Goal: Task Accomplishment & Management: Complete application form

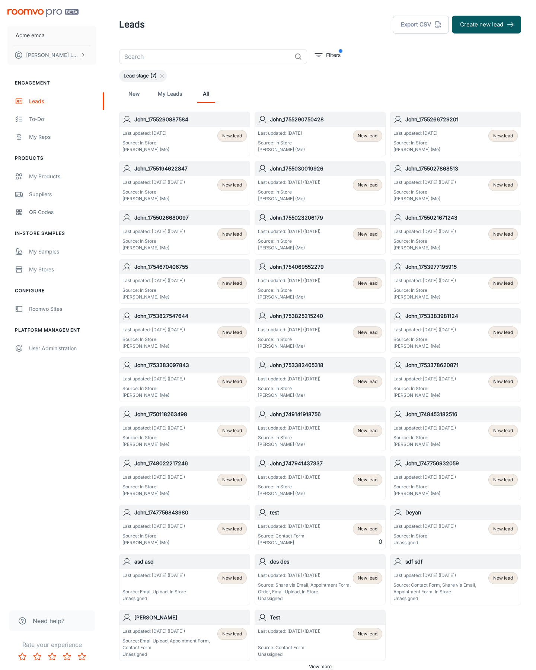
click at [486, 25] on button "Create new lead" at bounding box center [486, 25] width 69 height 18
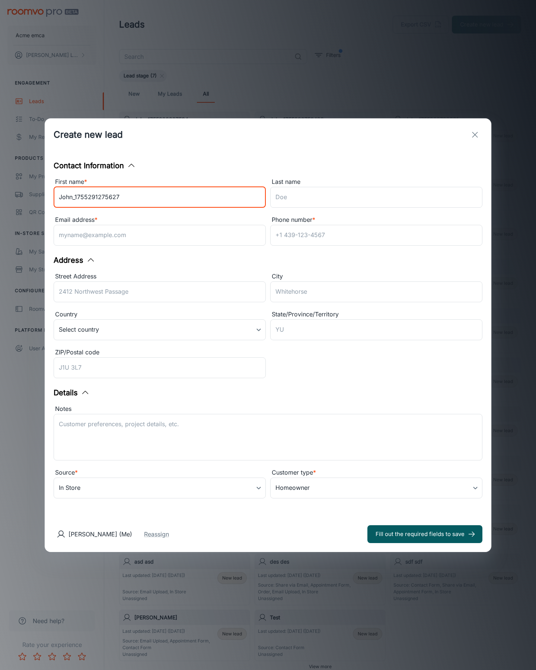
type input "John_1755291275627"
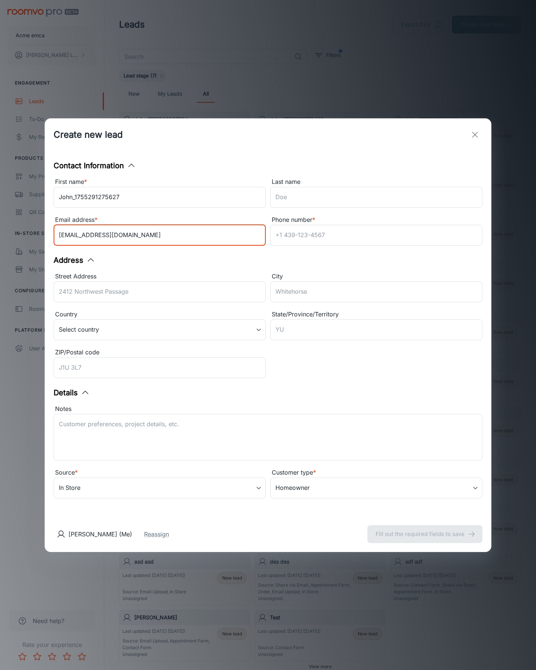
type input "[EMAIL_ADDRESS][DOMAIN_NAME]"
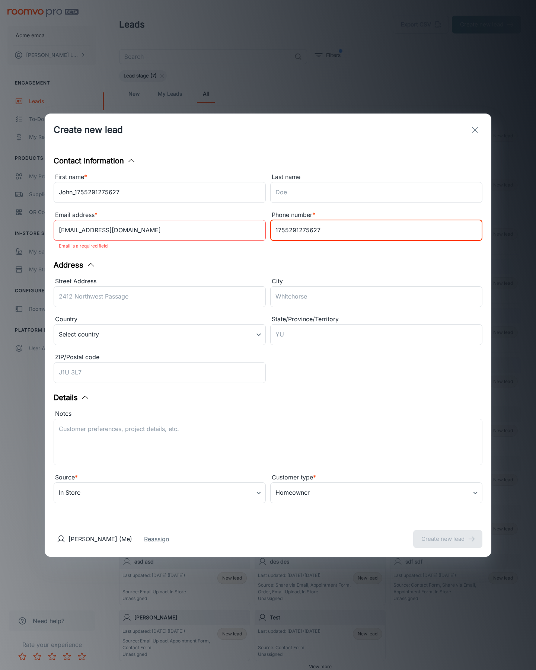
type input "1755291275627"
click at [448, 533] on button "Create new lead" at bounding box center [447, 539] width 69 height 18
